Goal: Register for event/course

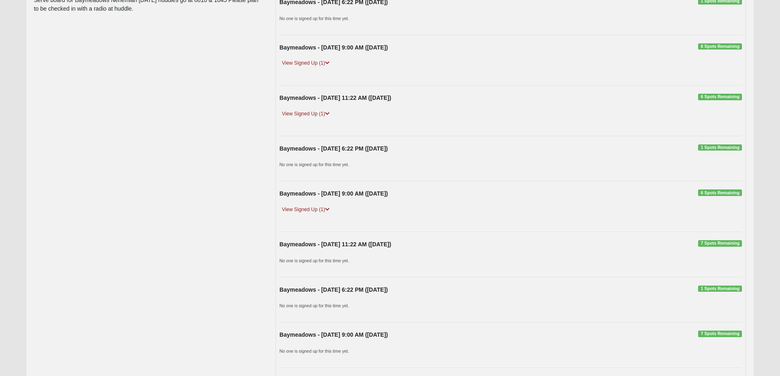
scroll to position [68, 0]
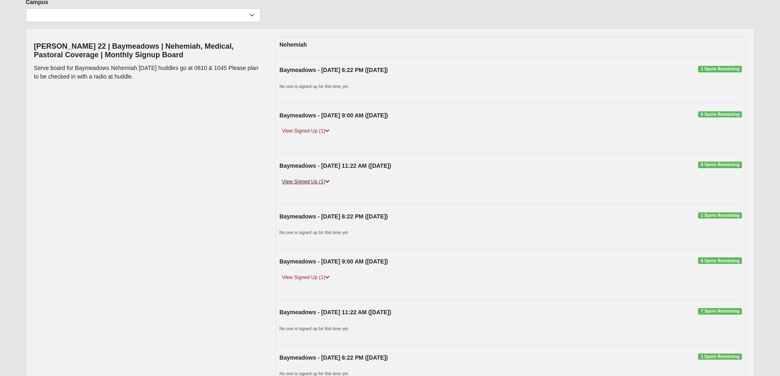
click at [326, 180] on link "View Signed Up (1)" at bounding box center [306, 182] width 52 height 9
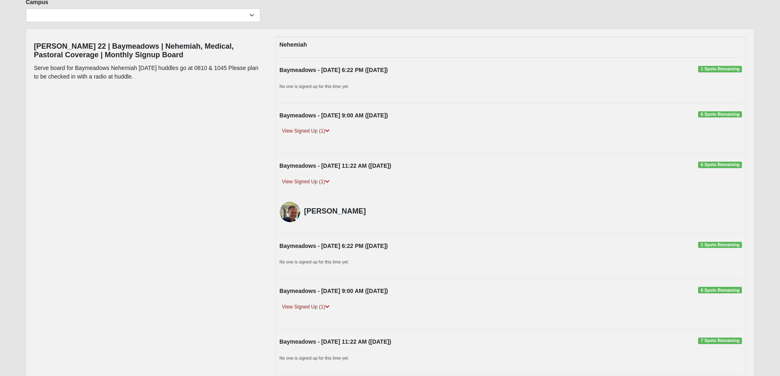
scroll to position [0, 0]
